Goal: Information Seeking & Learning: Learn about a topic

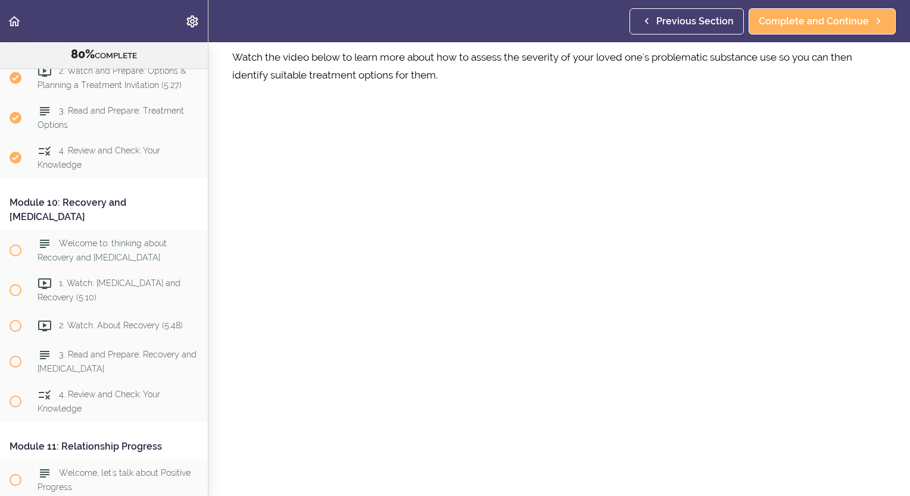
scroll to position [82, 0]
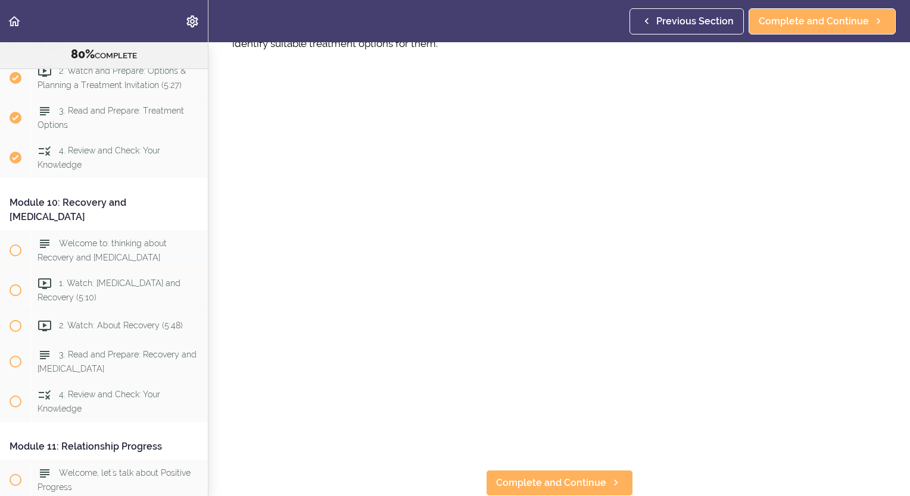
drag, startPoint x: 93, startPoint y: 256, endPoint x: 99, endPoint y: 254, distance: 6.4
click at [94, 231] on div "Module 10: Recovery and [MEDICAL_DATA]" at bounding box center [104, 210] width 208 height 41
click at [810, 15] on span "Complete and Continue" at bounding box center [813, 21] width 110 height 14
click at [810, 16] on span "Complete and Continue" at bounding box center [813, 21] width 110 height 14
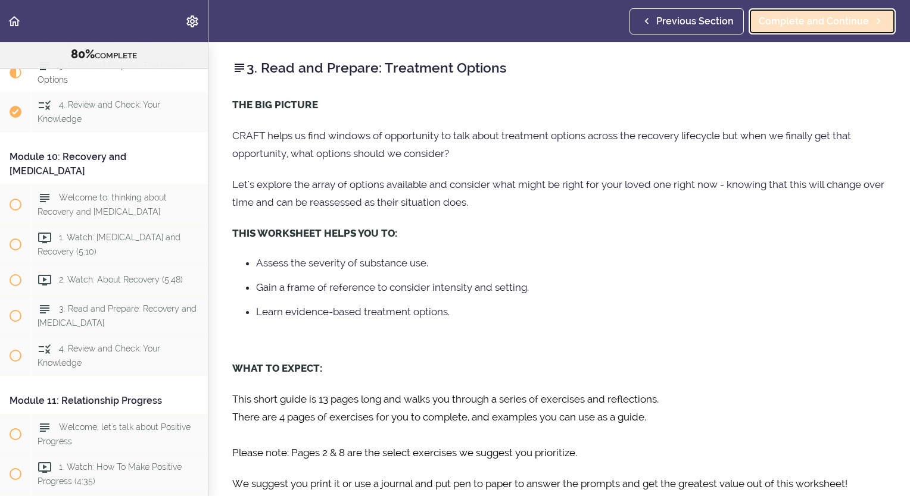
scroll to position [2392, 0]
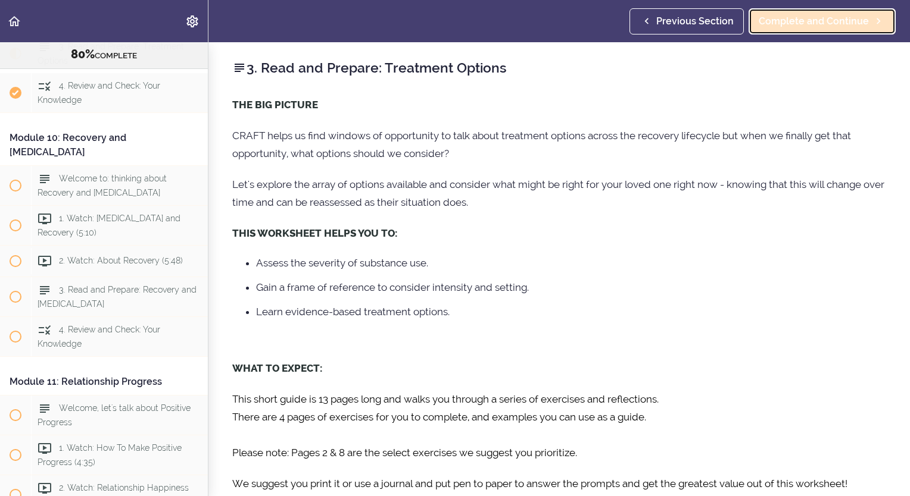
click at [805, 33] on link "Complete and Continue" at bounding box center [821, 21] width 147 height 26
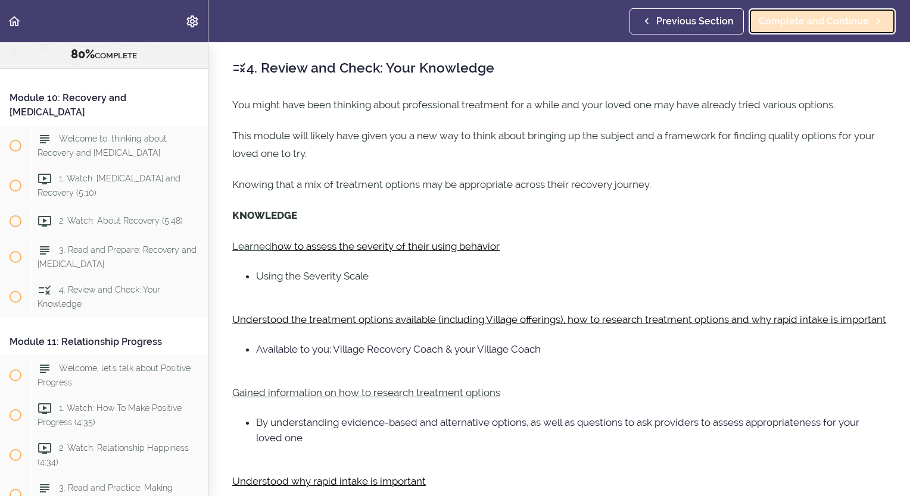
click at [807, 24] on span "Complete and Continue" at bounding box center [813, 21] width 110 height 14
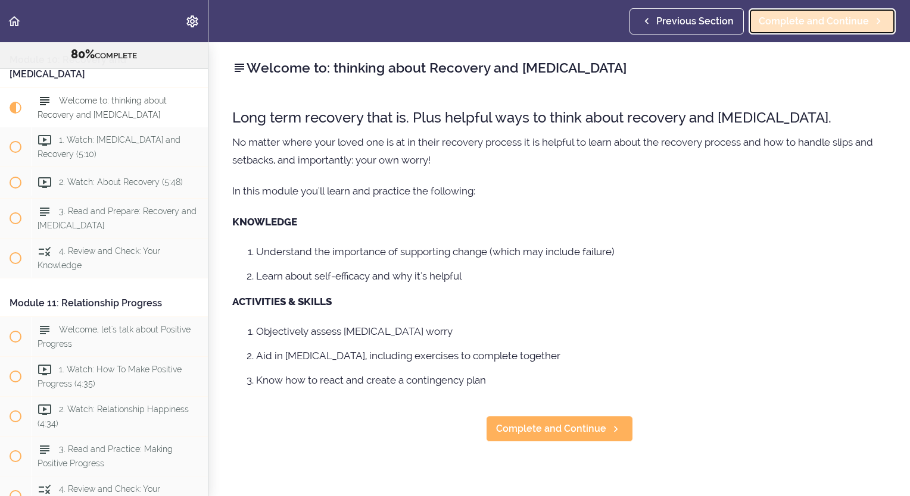
scroll to position [2509, 0]
